Goal: Task Accomplishment & Management: Use online tool/utility

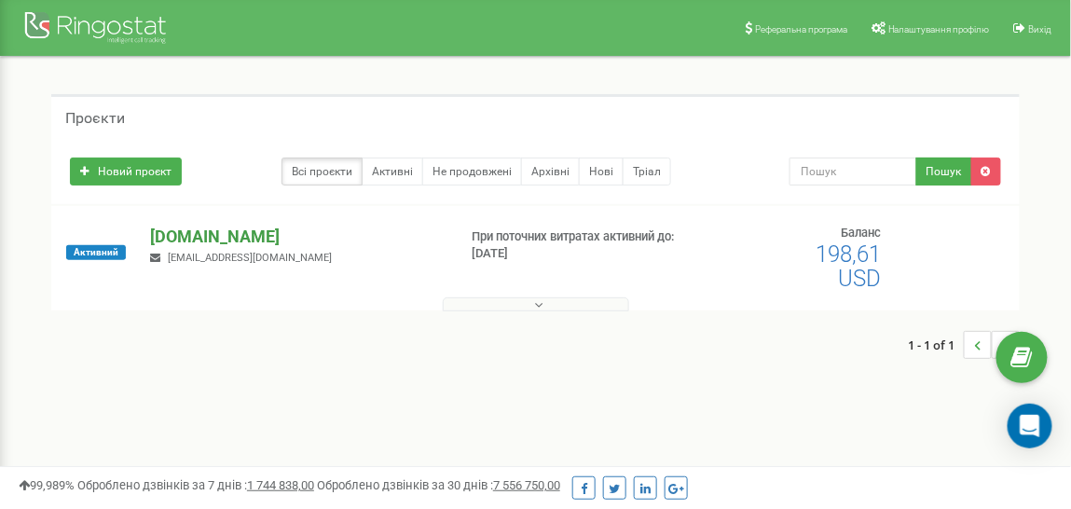
click at [195, 232] on p "[DOMAIN_NAME]" at bounding box center [296, 237] width 292 height 24
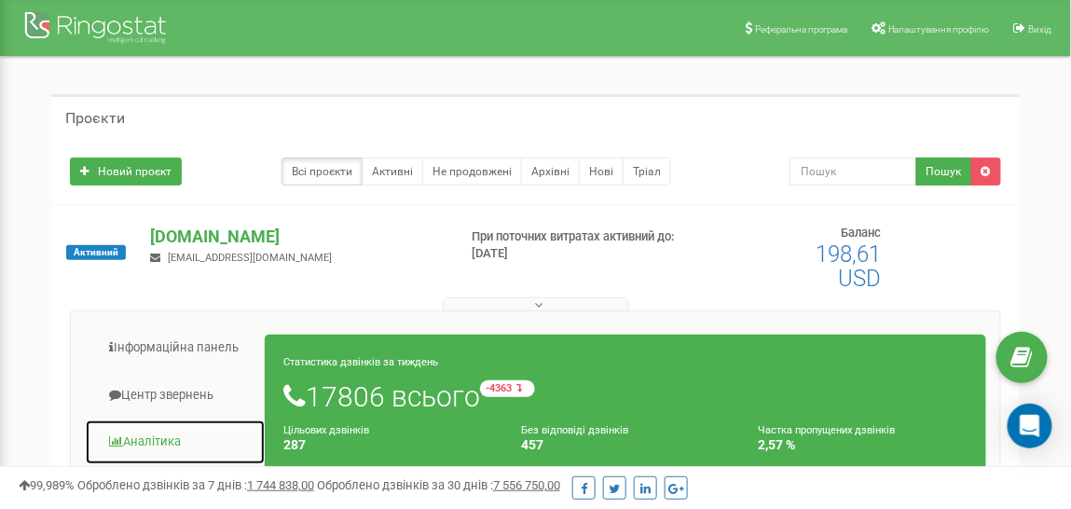
click at [154, 439] on link "Аналiтика" at bounding box center [175, 442] width 181 height 46
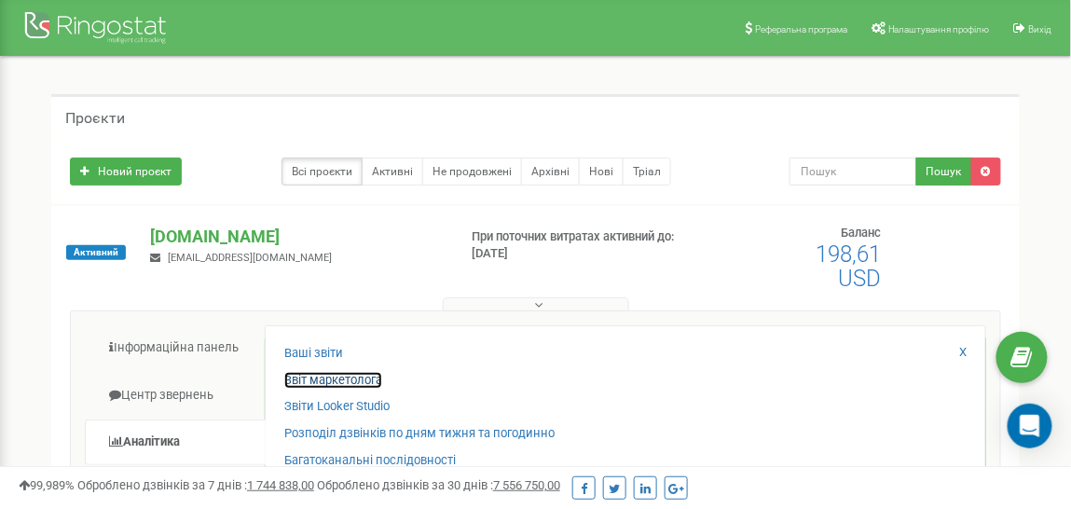
click at [334, 377] on link "Звіт маркетолога" at bounding box center [333, 381] width 98 height 18
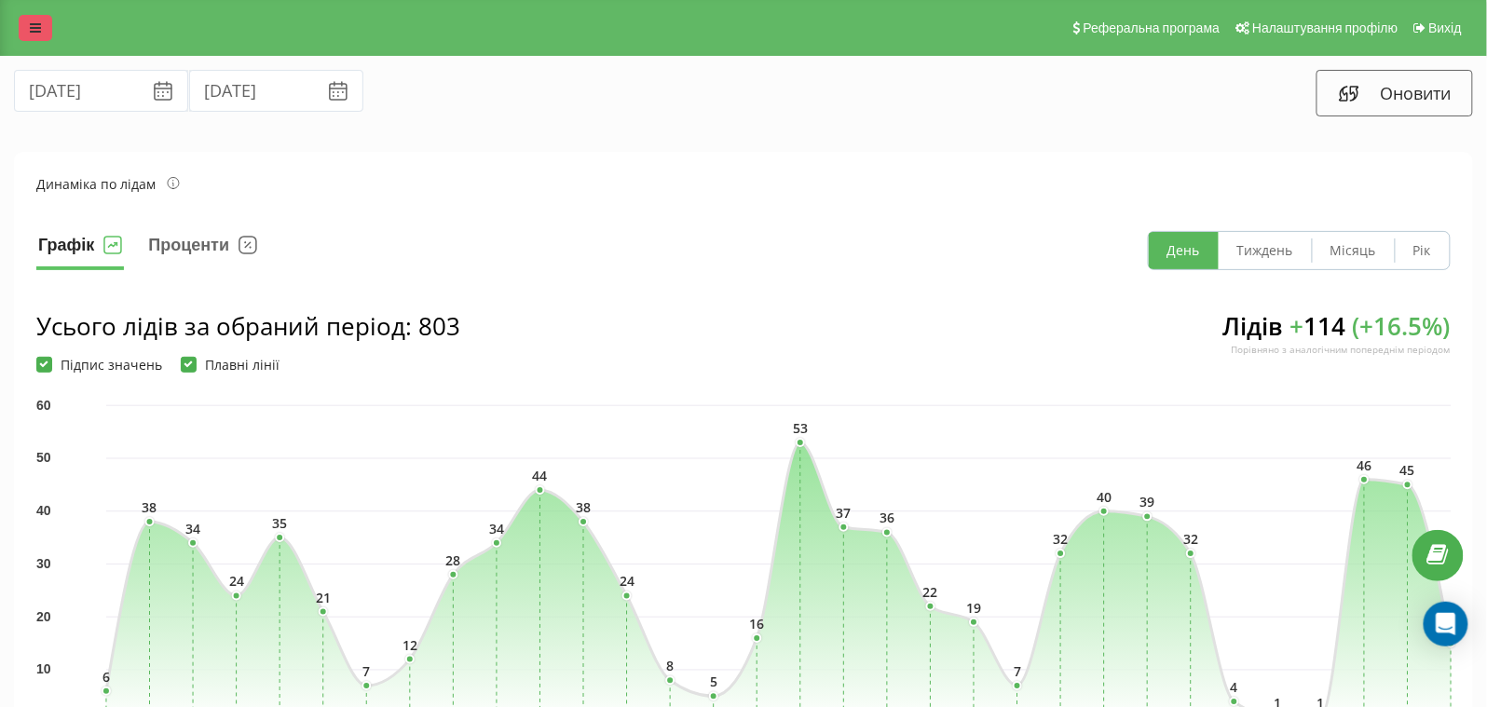
click at [38, 35] on link at bounding box center [36, 28] width 34 height 26
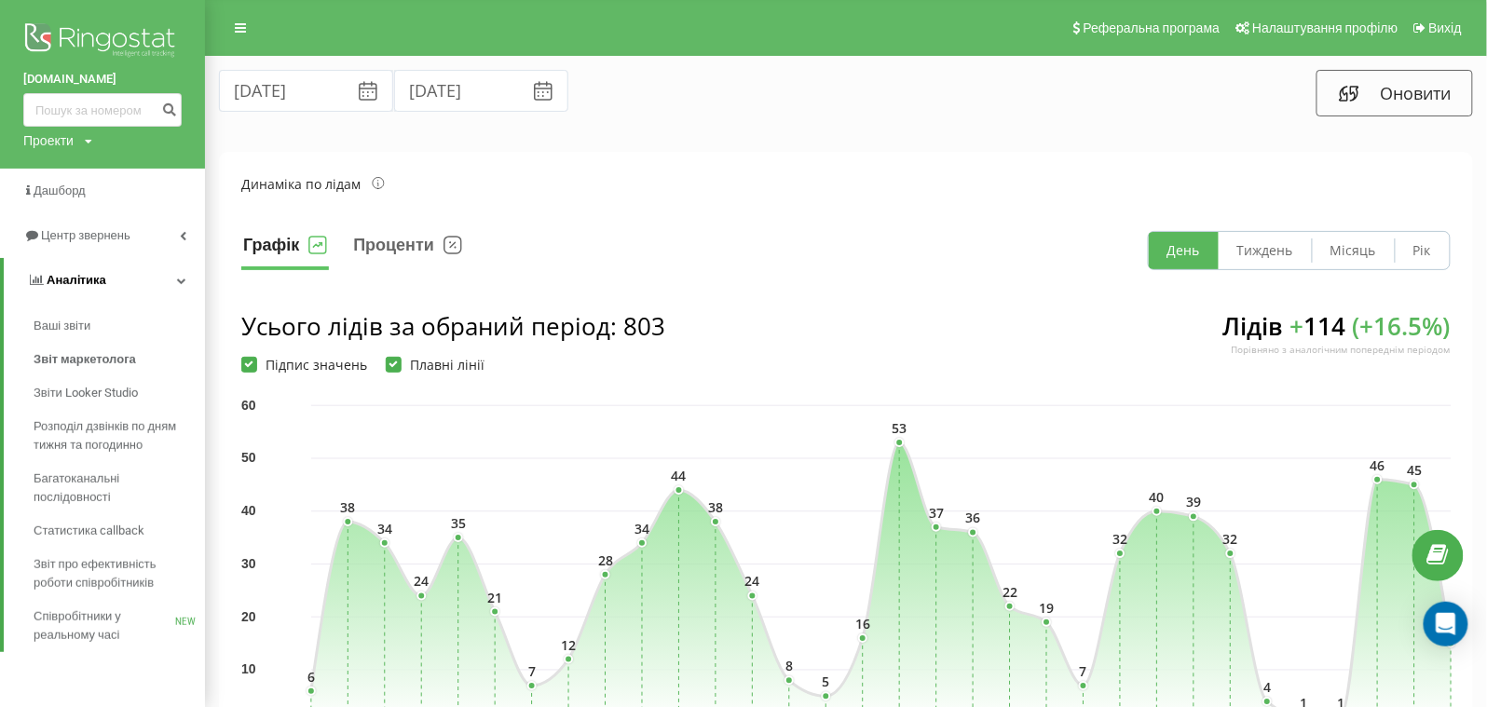
click at [147, 286] on link "Аналiтика" at bounding box center [104, 280] width 201 height 45
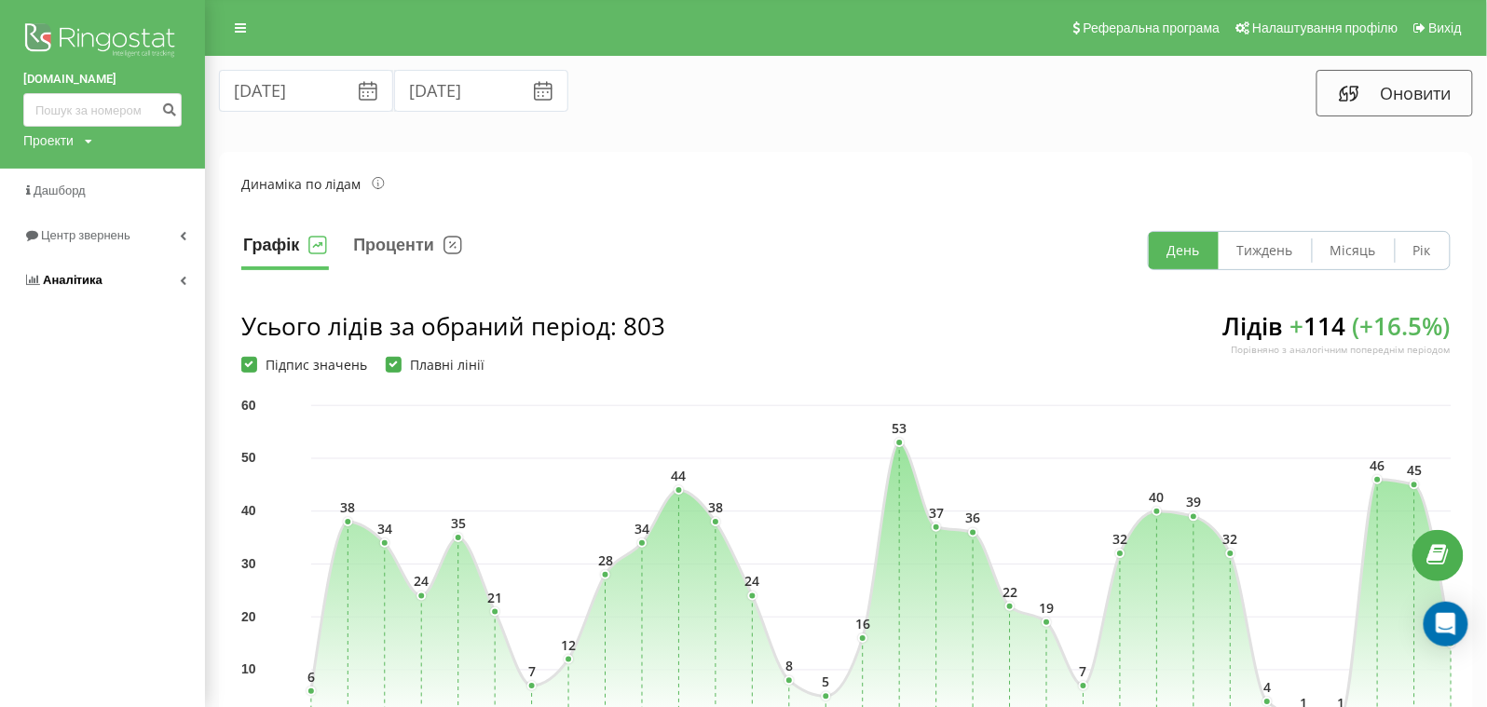
click at [148, 286] on link "Аналiтика" at bounding box center [102, 280] width 205 height 45
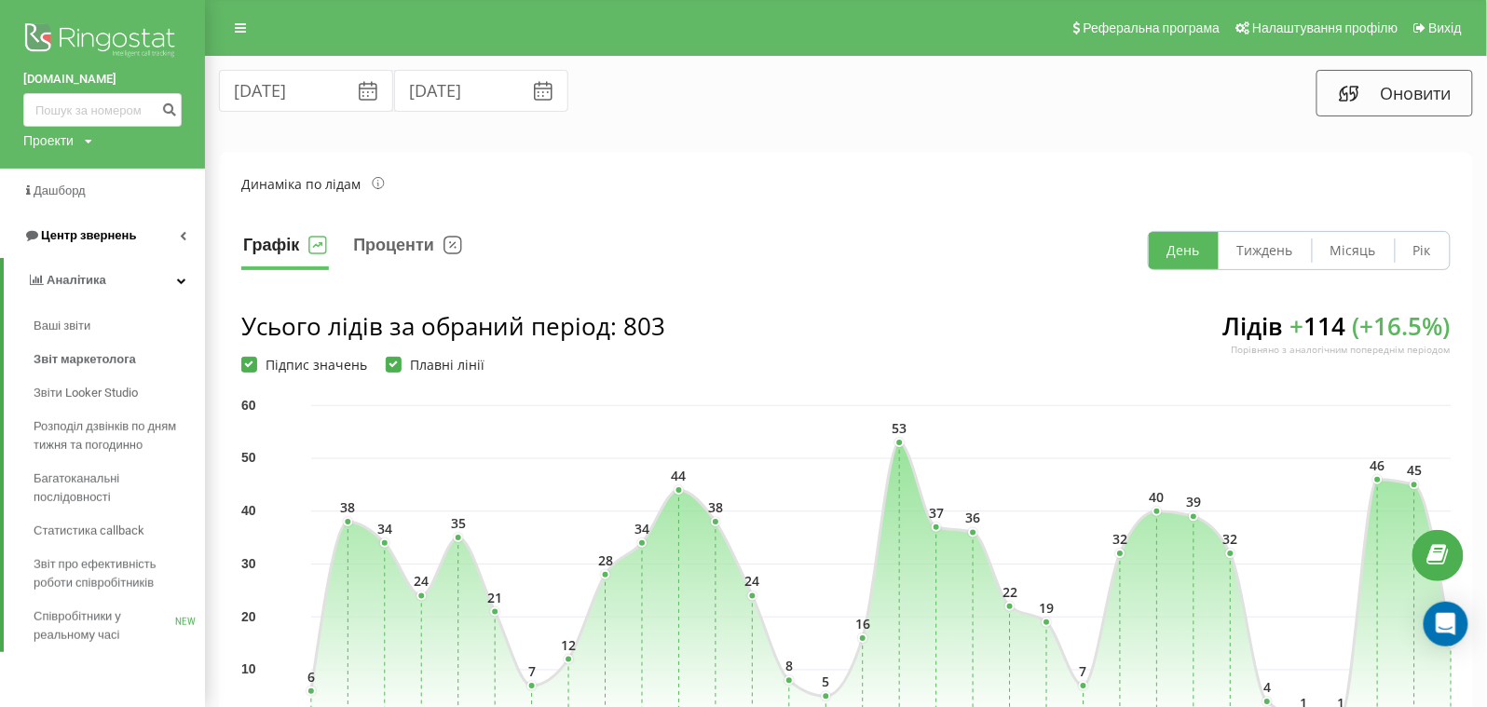
click at [145, 245] on link "Центр звернень" at bounding box center [102, 235] width 205 height 45
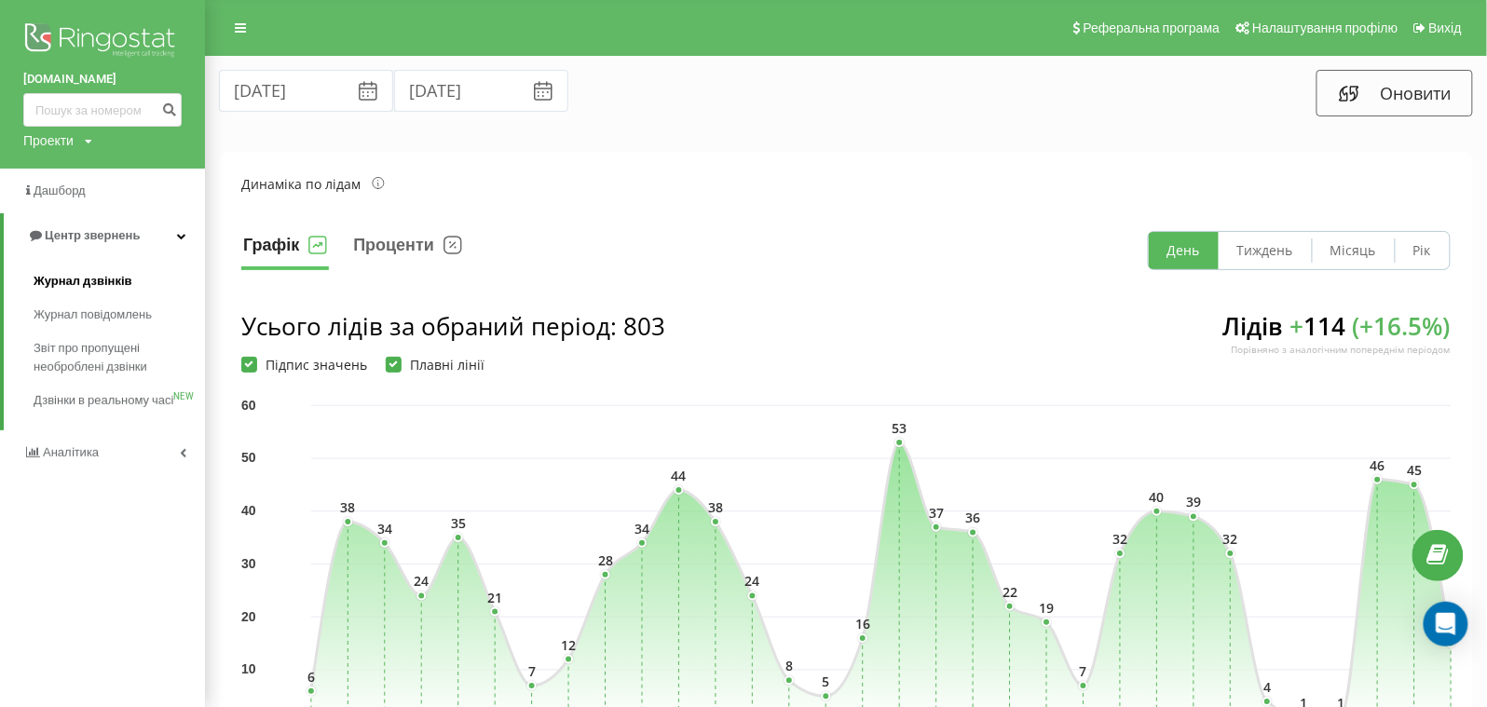
click at [101, 281] on span "Журнал дзвінків" at bounding box center [83, 281] width 99 height 19
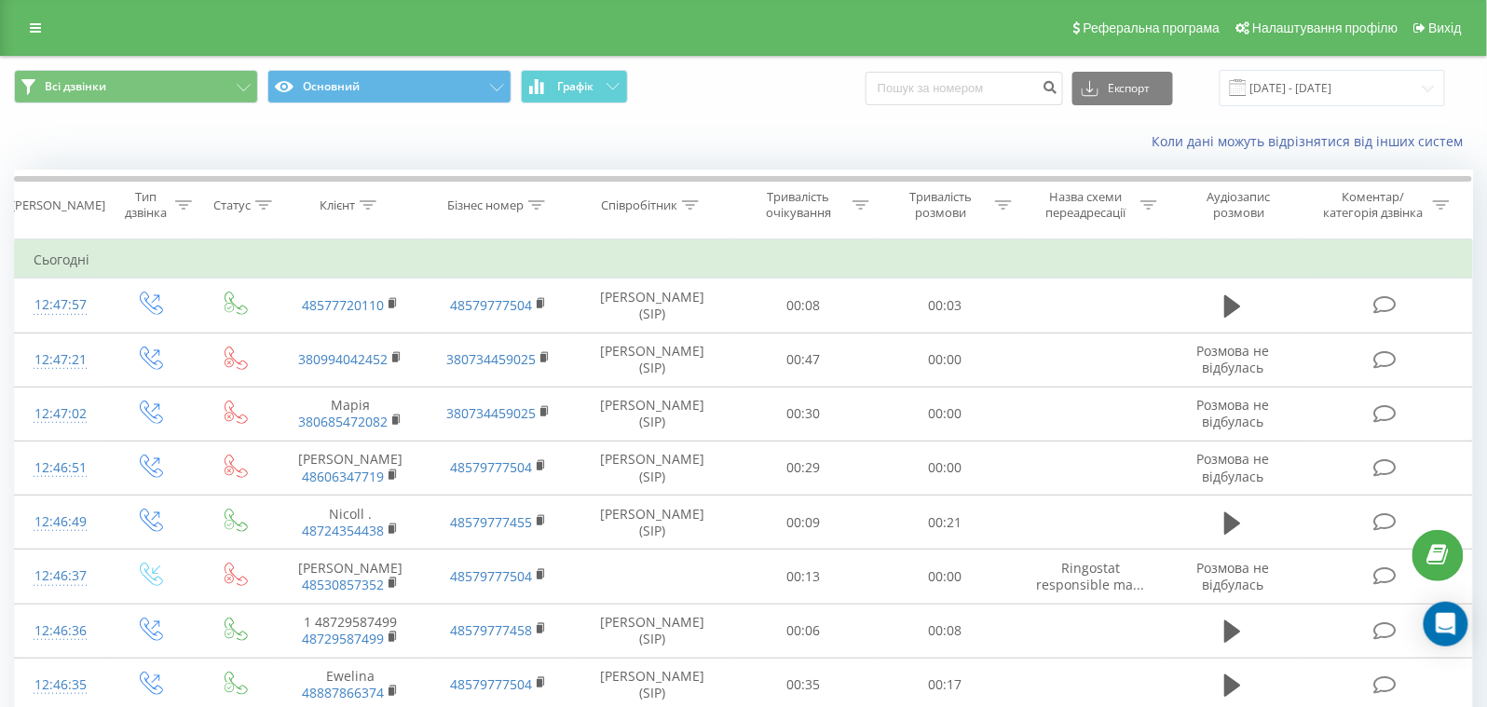
click at [373, 206] on icon at bounding box center [368, 204] width 17 height 9
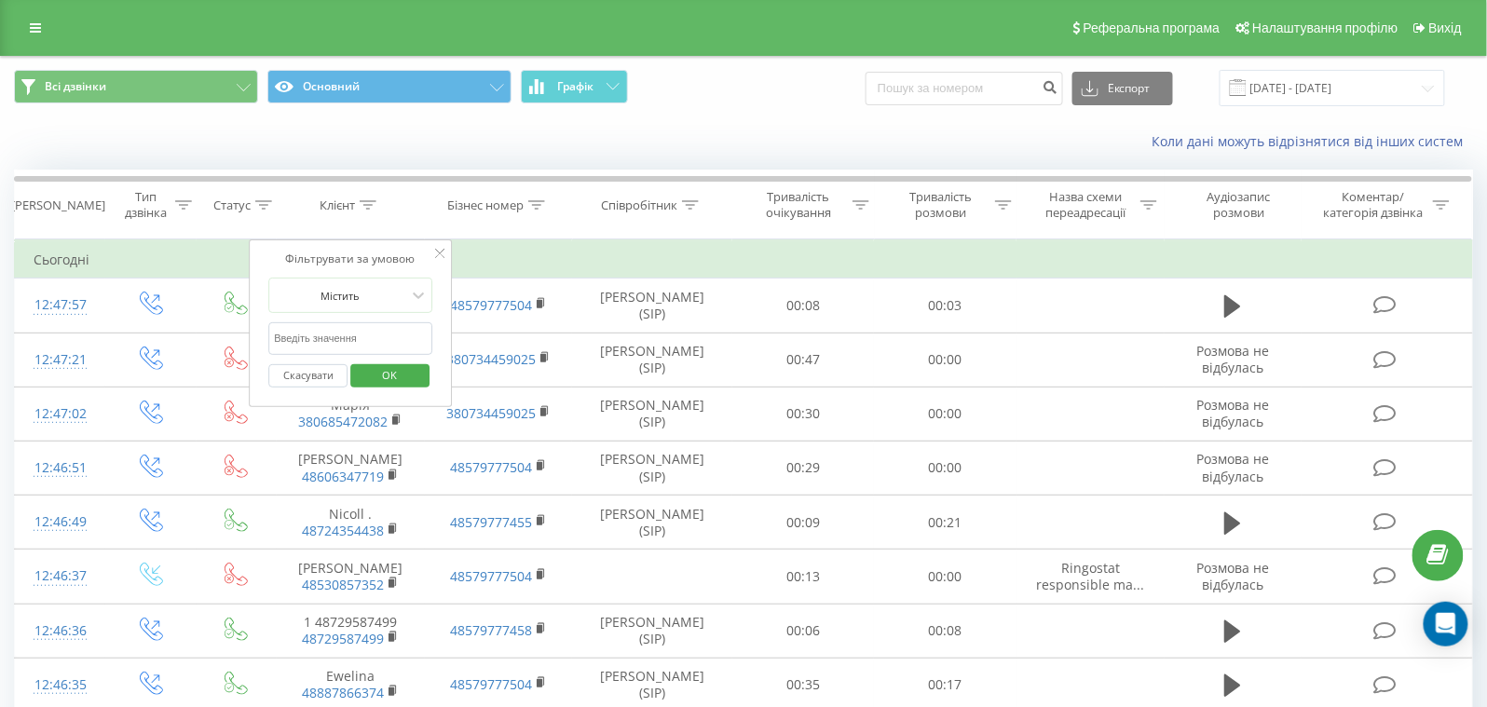
click at [388, 348] on input "text" at bounding box center [350, 338] width 164 height 33
paste input "380961830830"
type input "380961830830"
click at [395, 380] on span "OK" at bounding box center [390, 375] width 52 height 29
